Goal: Use online tool/utility: Utilize a website feature to perform a specific function

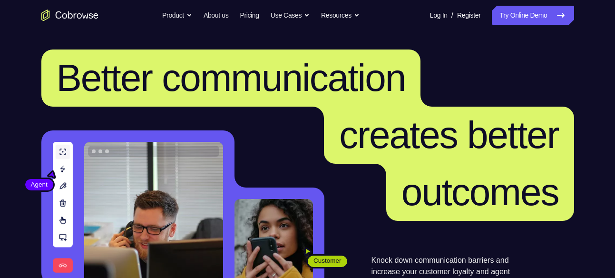
click at [536, 14] on link "Try Online Demo" at bounding box center [533, 15] width 82 height 19
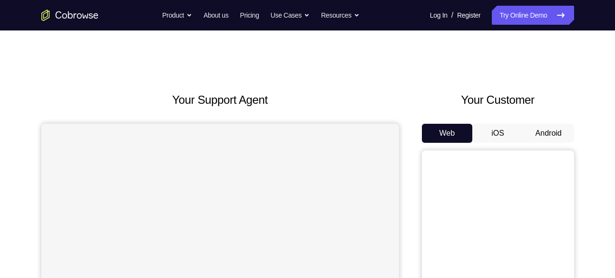
click at [539, 133] on button "Android" at bounding box center [548, 133] width 51 height 19
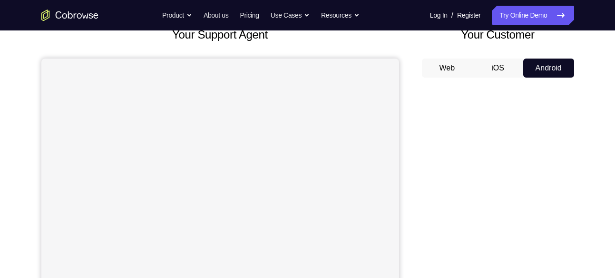
scroll to position [66, 0]
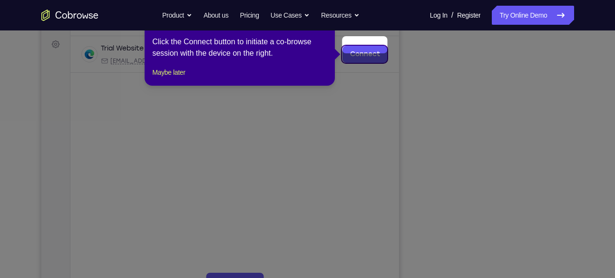
scroll to position [147, 0]
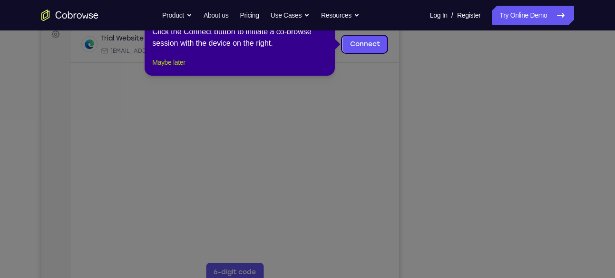
click at [185, 68] on button "Maybe later" at bounding box center [168, 62] width 33 height 11
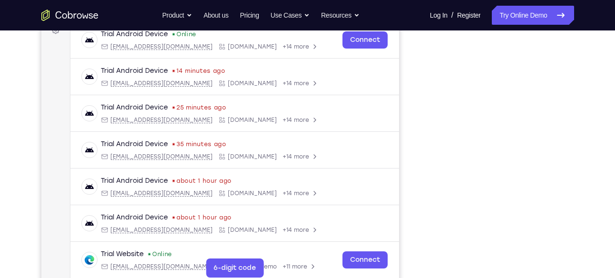
scroll to position [197, 0]
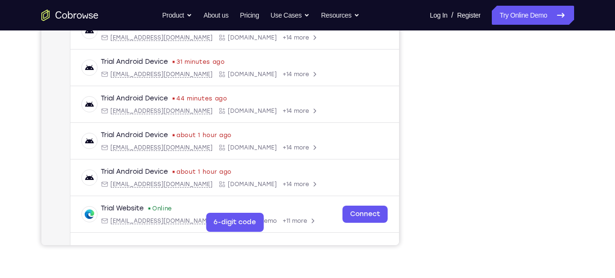
click at [417, 112] on div "Your Support Agent Your Customer Web iOS Android" at bounding box center [307, 70] width 533 height 352
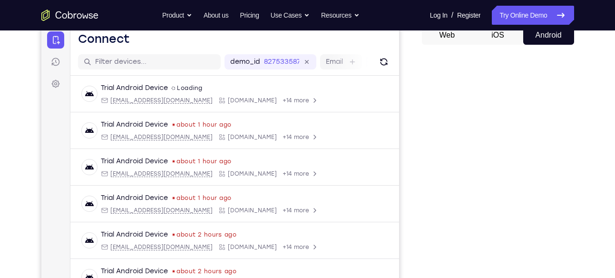
scroll to position [94, 0]
